Goal: Transaction & Acquisition: Obtain resource

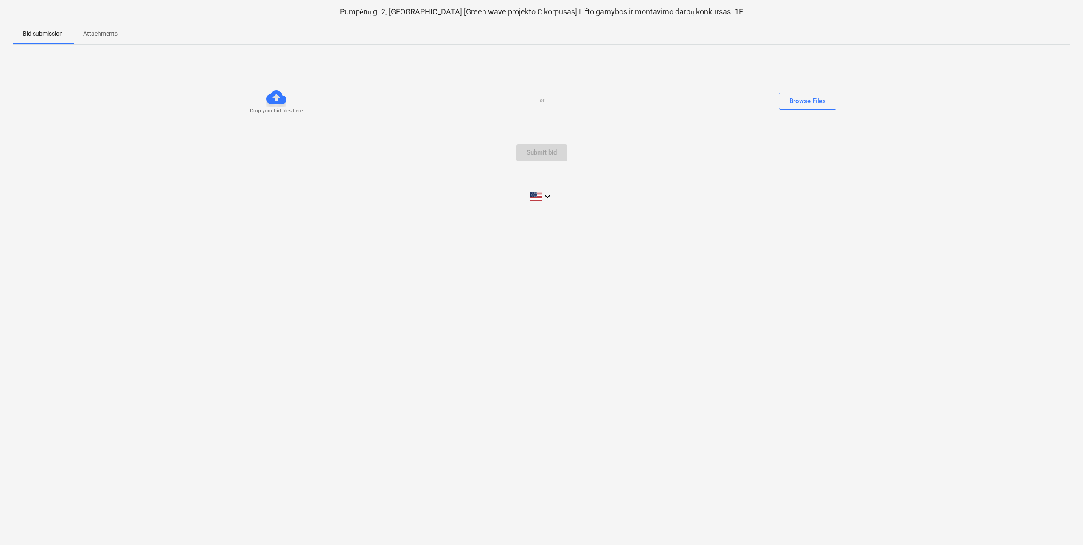
click at [100, 35] on p "Attachments" at bounding box center [100, 33] width 34 height 9
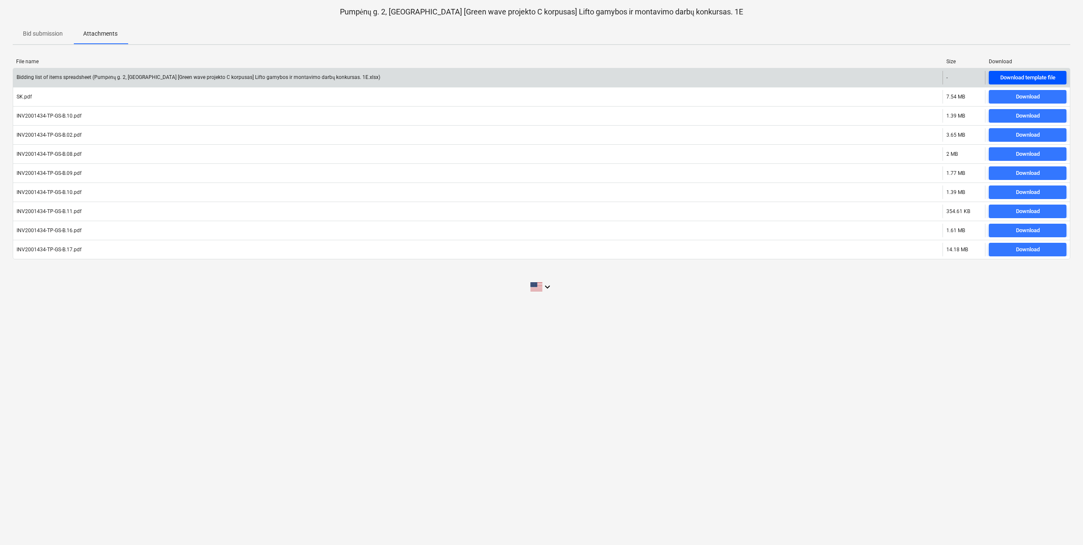
click at [1013, 78] on div "Download template file" at bounding box center [1027, 78] width 55 height 10
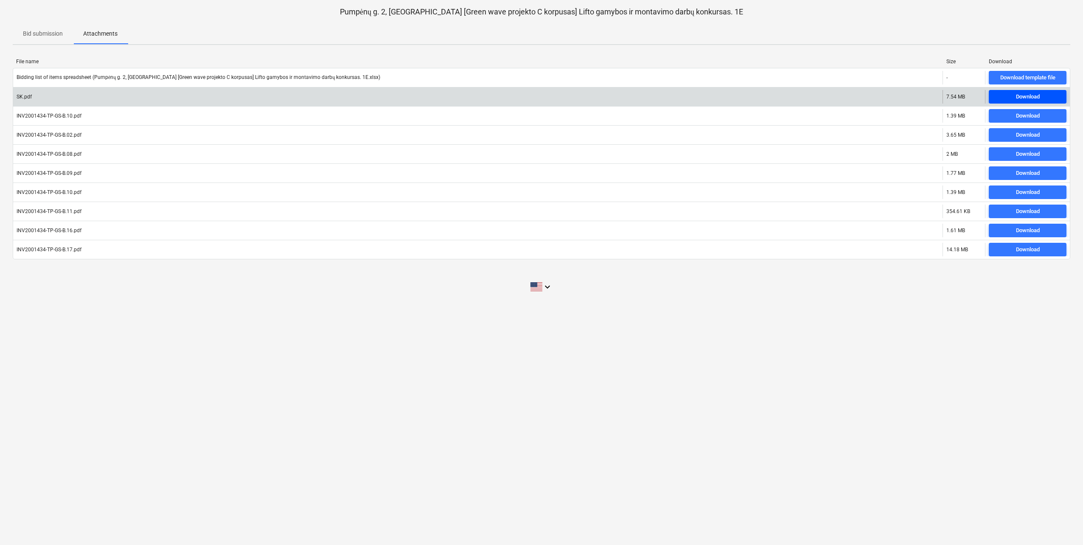
click at [1028, 98] on div "Download" at bounding box center [1028, 97] width 24 height 10
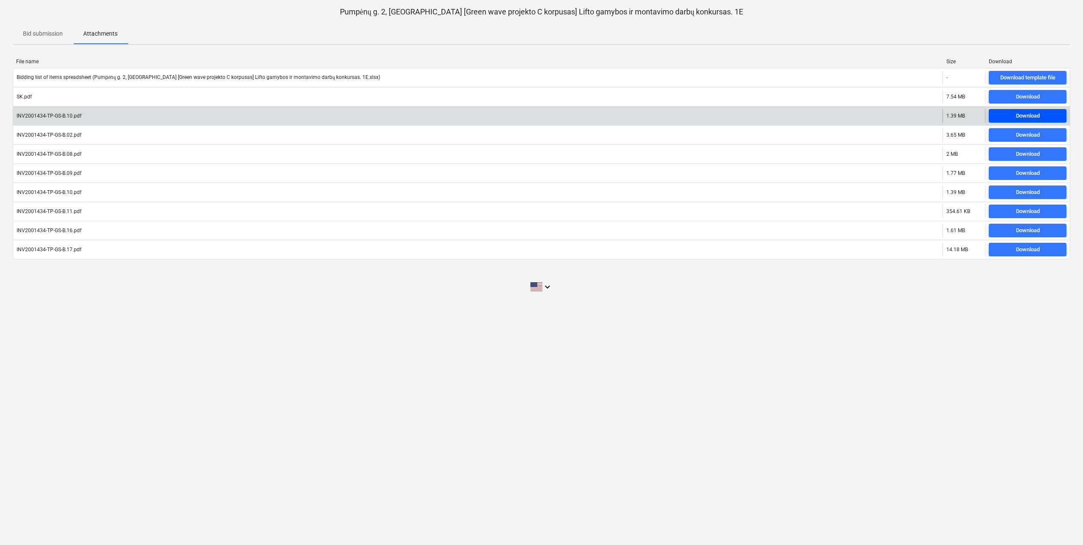
click at [1027, 116] on div "Download" at bounding box center [1028, 116] width 24 height 10
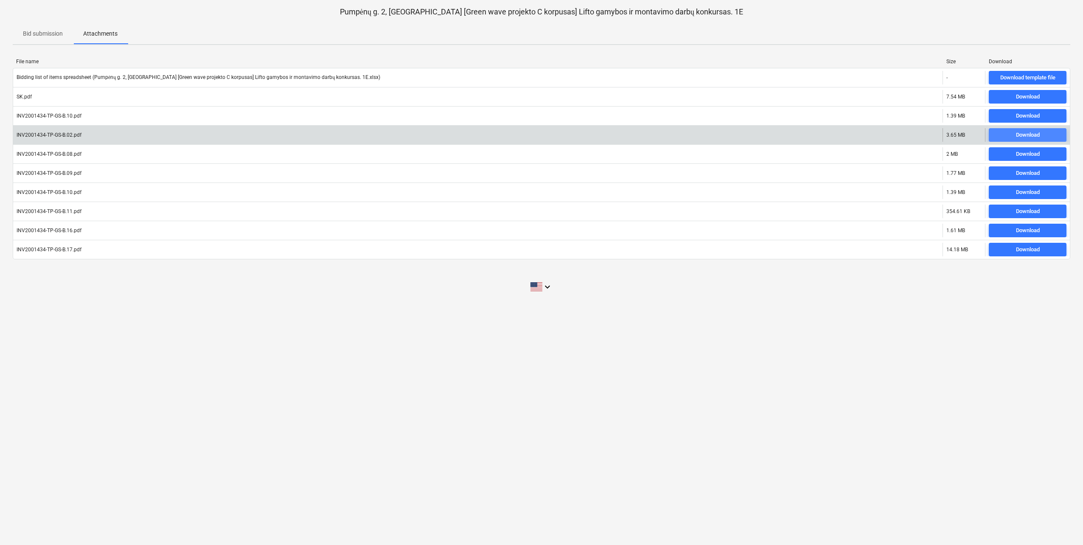
click at [1020, 135] on div "Download" at bounding box center [1028, 135] width 24 height 10
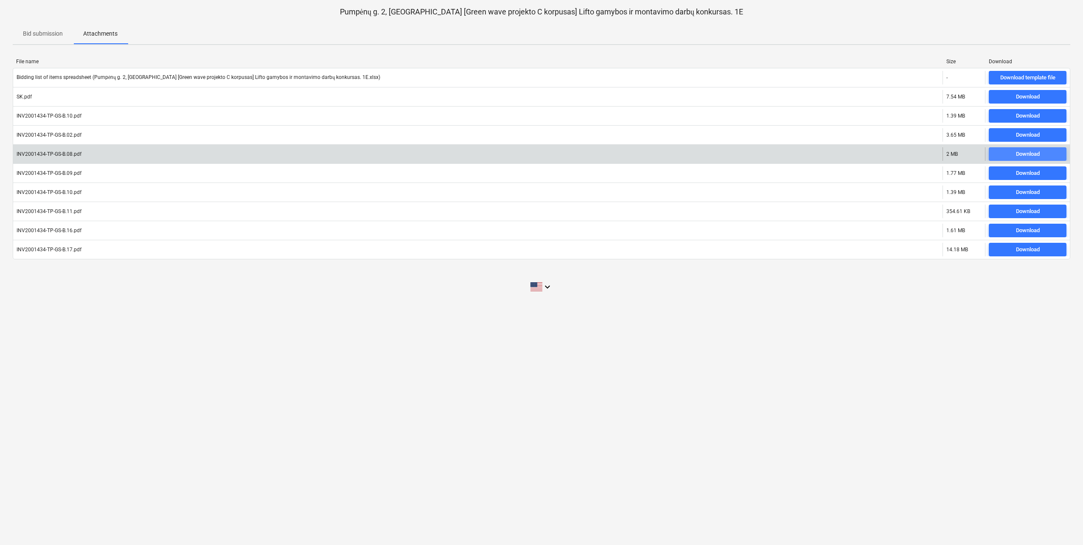
click at [1025, 152] on div "Download" at bounding box center [1028, 154] width 24 height 10
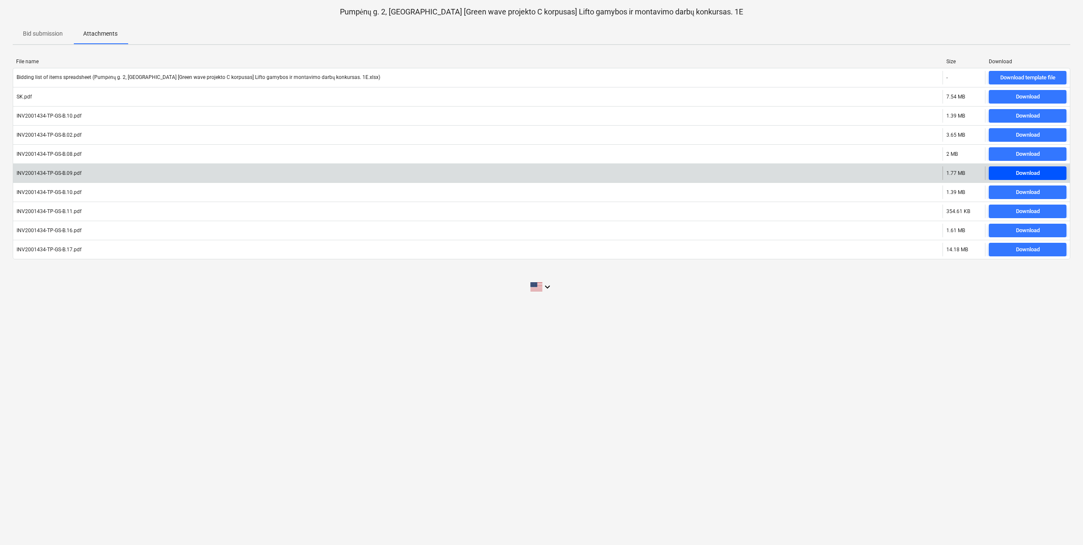
click at [1027, 172] on div "Download" at bounding box center [1028, 173] width 24 height 10
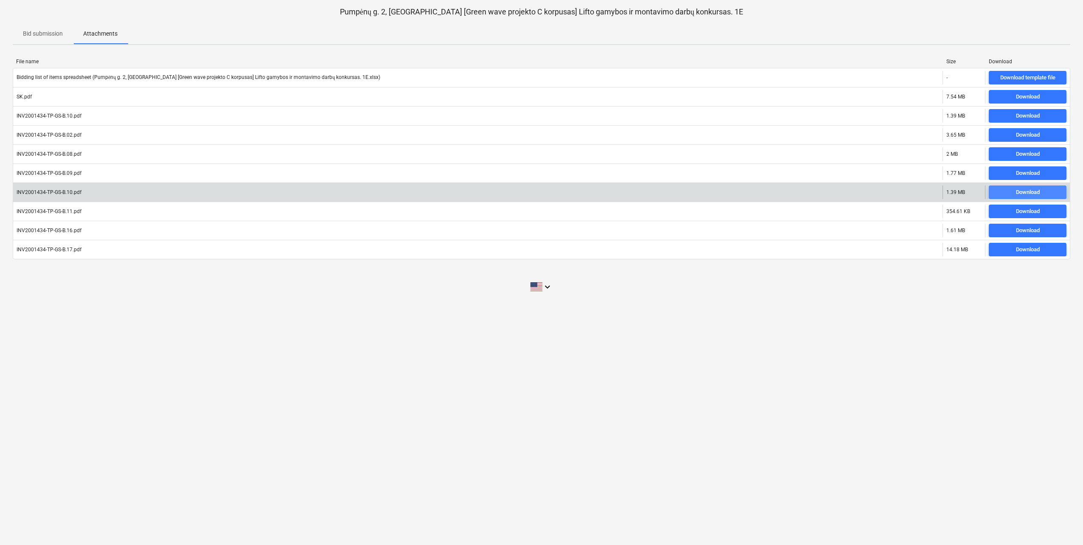
click at [1025, 193] on div "Download" at bounding box center [1028, 193] width 24 height 10
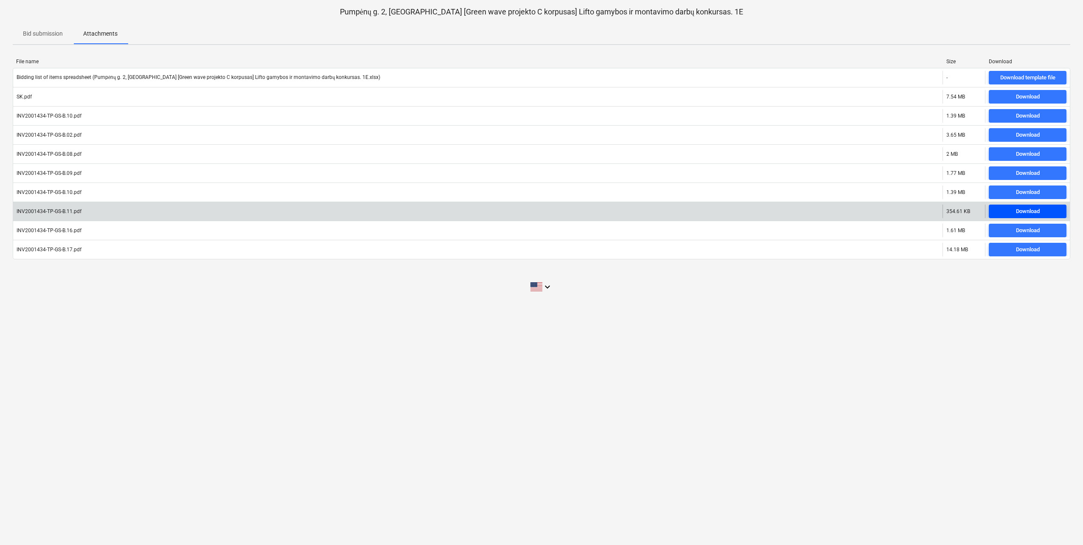
click at [1028, 209] on div "Download" at bounding box center [1028, 212] width 24 height 10
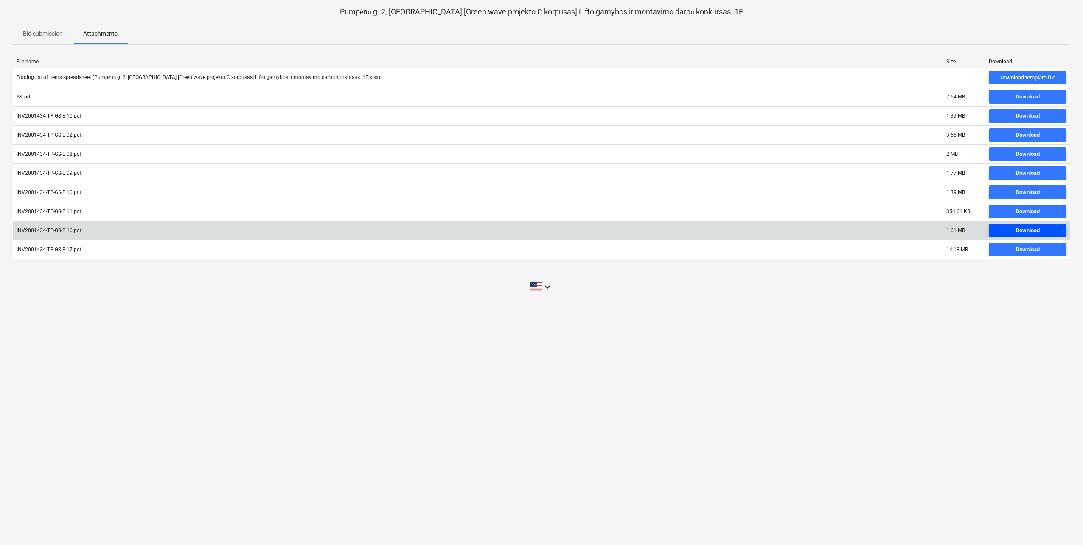
click at [1028, 231] on div "Download" at bounding box center [1028, 231] width 24 height 10
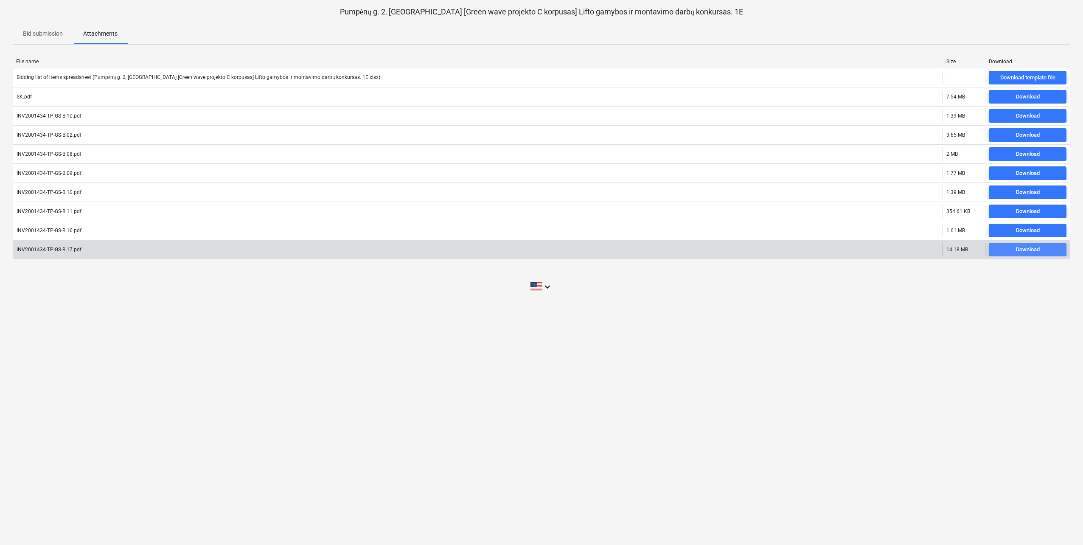
click at [1026, 250] on div "Download" at bounding box center [1028, 250] width 24 height 10
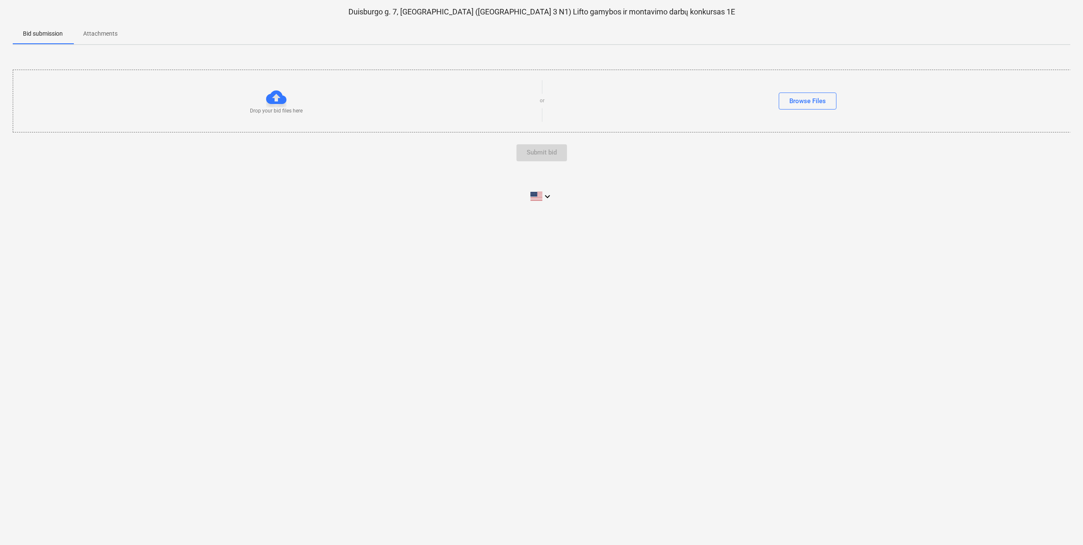
click at [105, 31] on p "Attachments" at bounding box center [100, 33] width 34 height 9
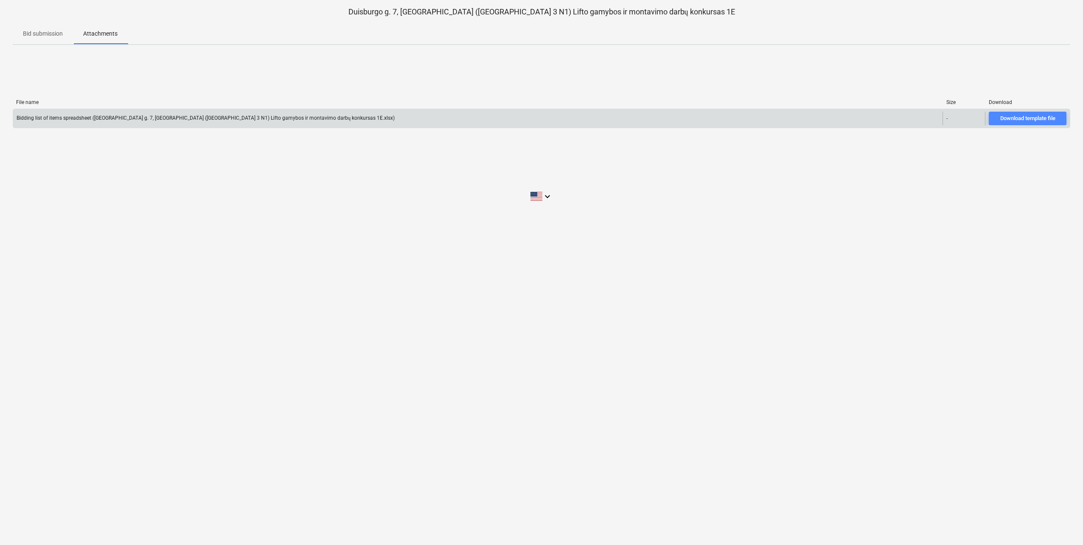
click at [1000, 119] on div "Download template file" at bounding box center [1027, 119] width 55 height 10
